Goal: Information Seeking & Learning: Learn about a topic

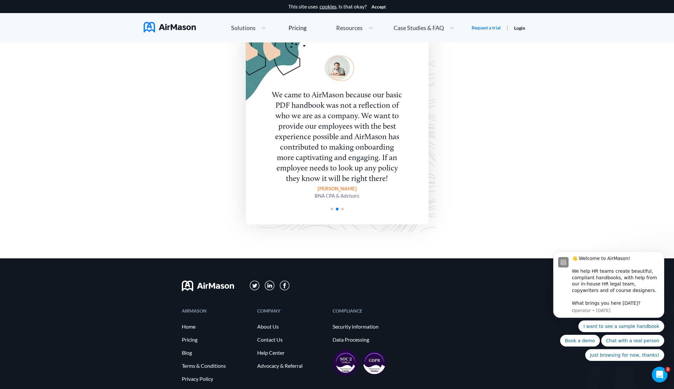
scroll to position [1500, 0]
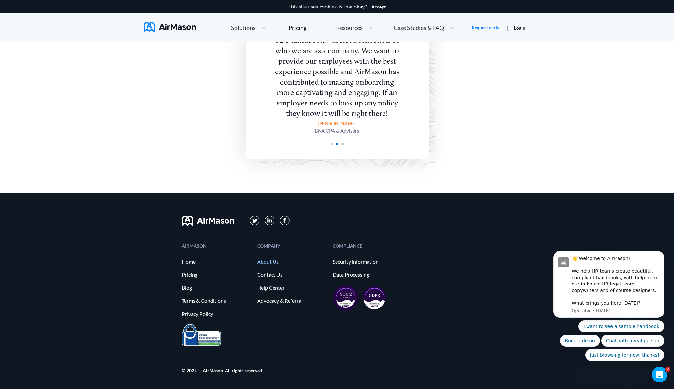
click at [281, 263] on link "About Us" at bounding box center [291, 261] width 69 height 6
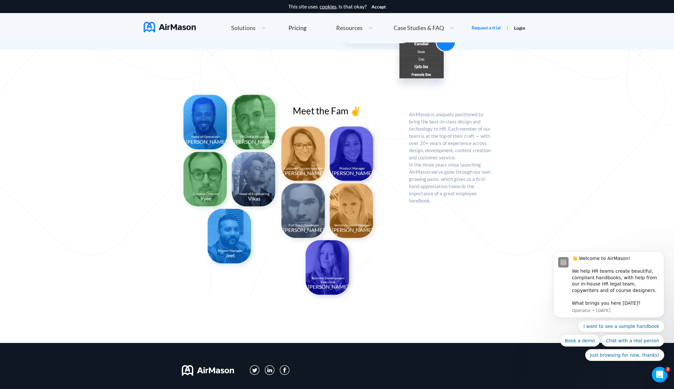
scroll to position [446, 0]
